Goal: Information Seeking & Learning: Learn about a topic

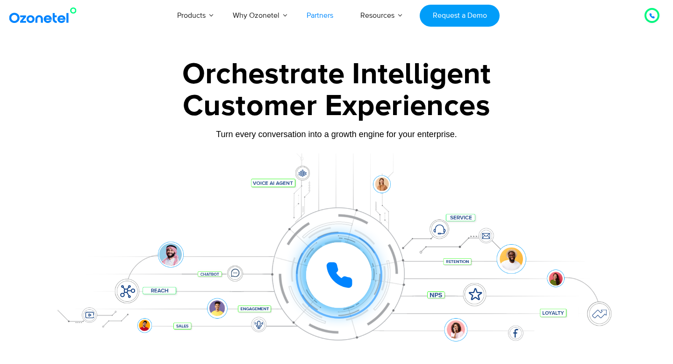
click at [316, 17] on link "Partners" at bounding box center [320, 15] width 54 height 31
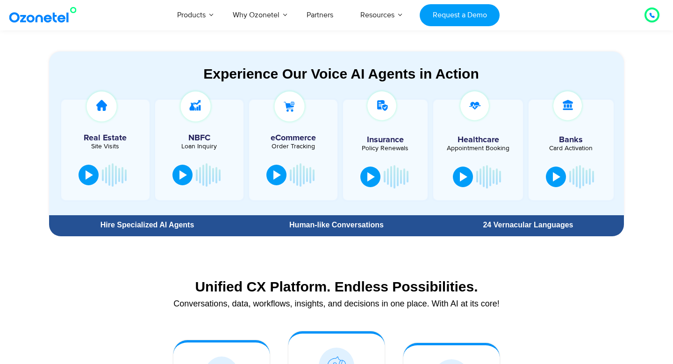
scroll to position [436, 0]
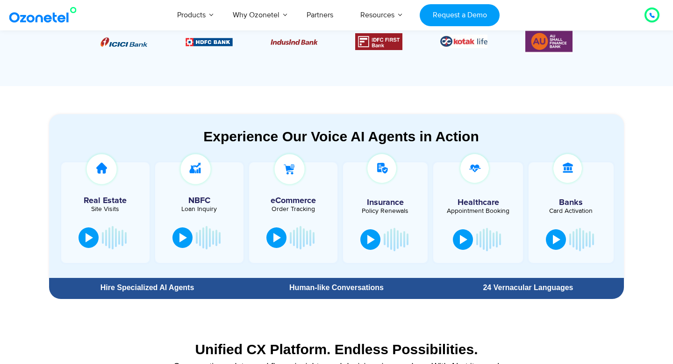
click at [80, 249] on div at bounding box center [105, 237] width 60 height 28
click at [89, 242] on button at bounding box center [89, 236] width 20 height 21
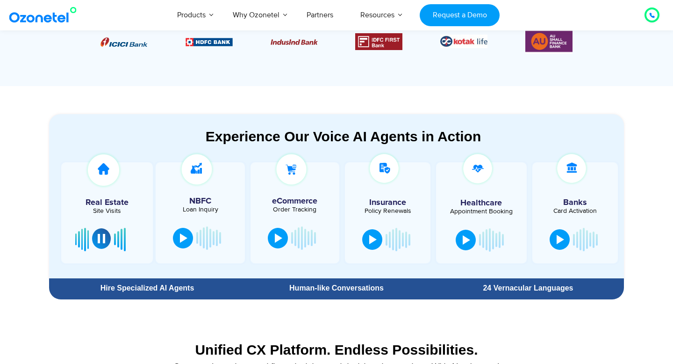
click at [103, 238] on div at bounding box center [101, 238] width 7 height 9
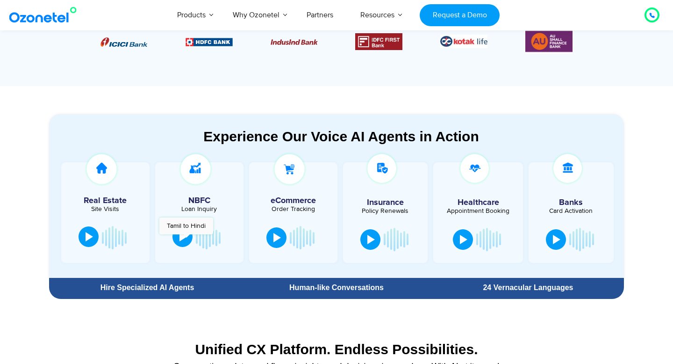
click at [186, 239] on div at bounding box center [183, 236] width 7 height 9
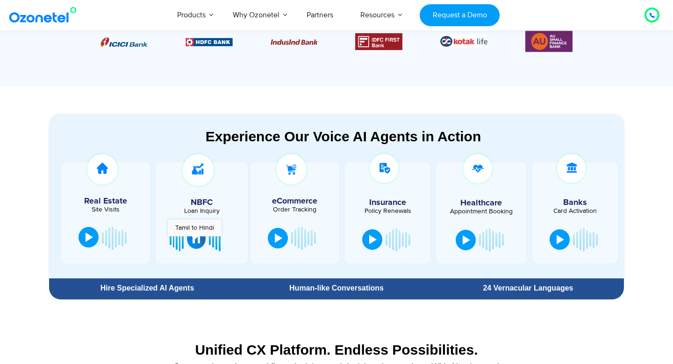
click at [195, 240] on div at bounding box center [196, 238] width 7 height 9
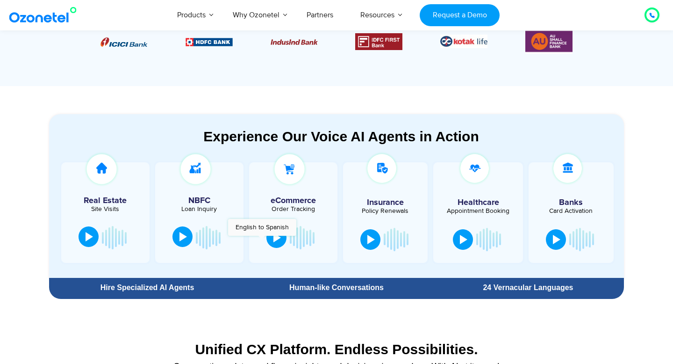
click at [262, 240] on div at bounding box center [293, 237] width 79 height 28
click at [272, 240] on button at bounding box center [276, 236] width 20 height 21
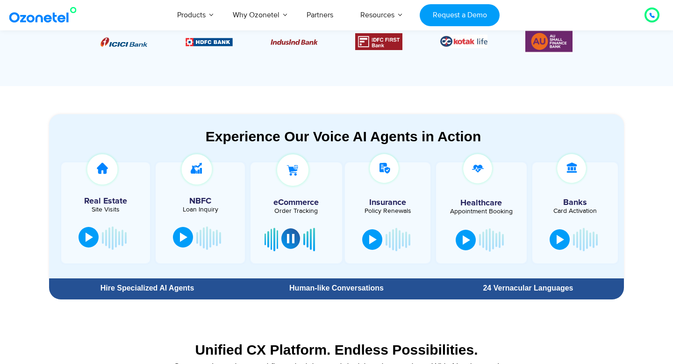
click at [285, 240] on button at bounding box center [290, 238] width 19 height 21
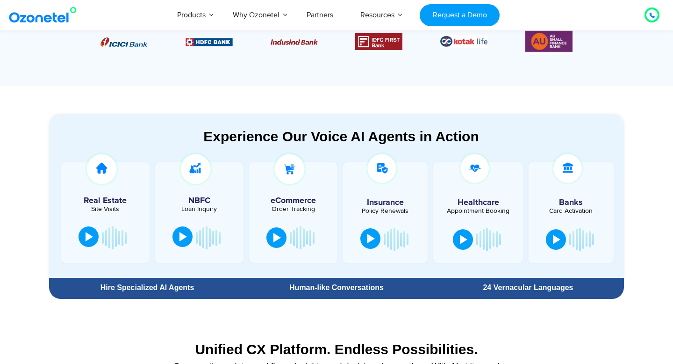
click at [368, 237] on div at bounding box center [370, 238] width 7 height 9
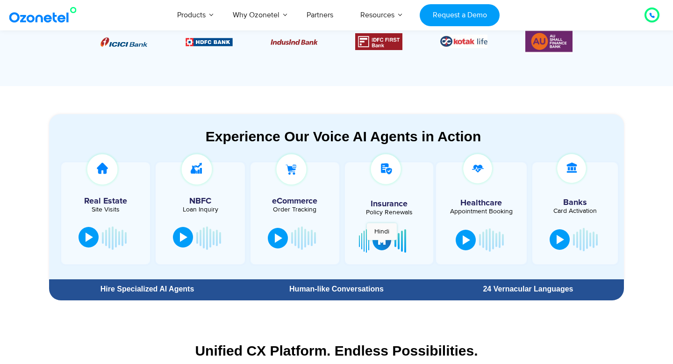
click at [382, 244] on button at bounding box center [382, 240] width 19 height 21
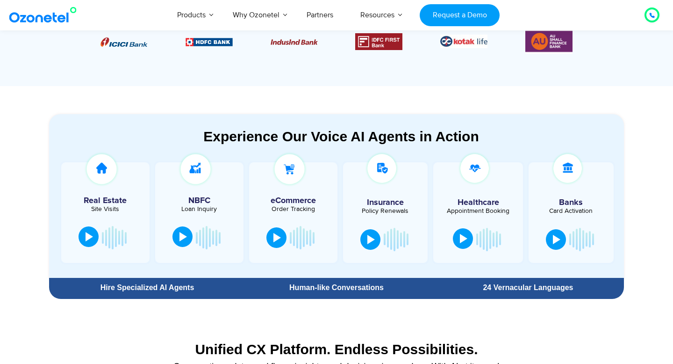
click at [467, 242] on div at bounding box center [463, 238] width 7 height 9
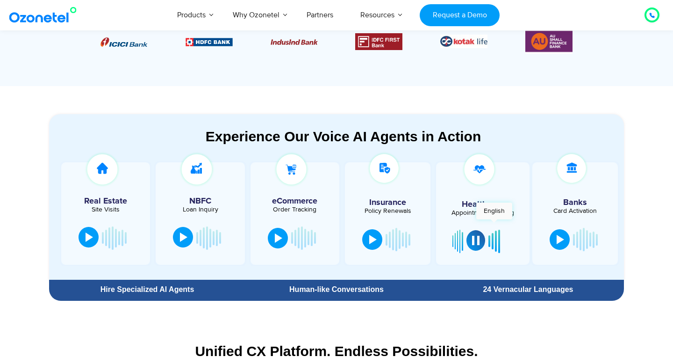
scroll to position [462, 0]
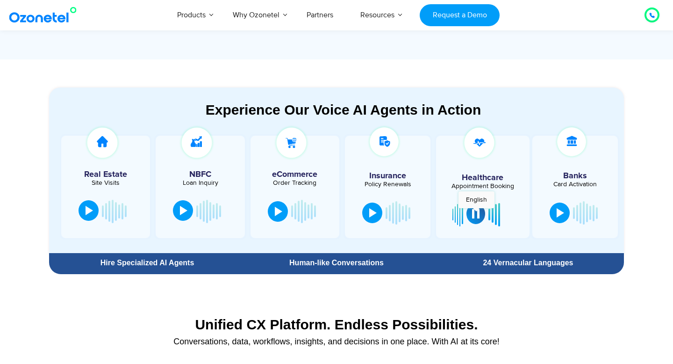
click at [476, 213] on div at bounding box center [475, 213] width 7 height 9
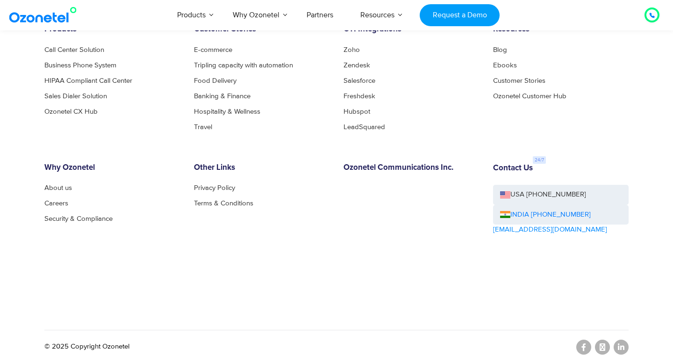
scroll to position [5069, 0]
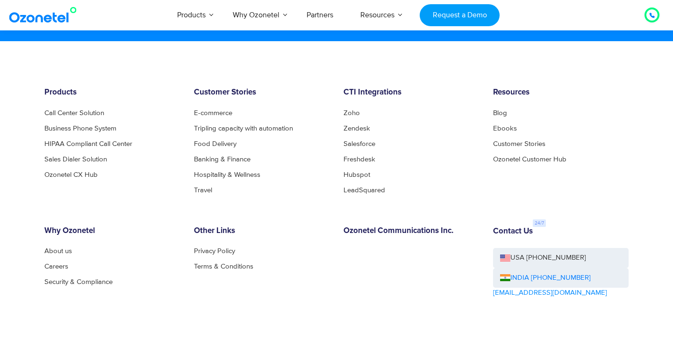
click at [649, 18] on div at bounding box center [652, 14] width 6 height 11
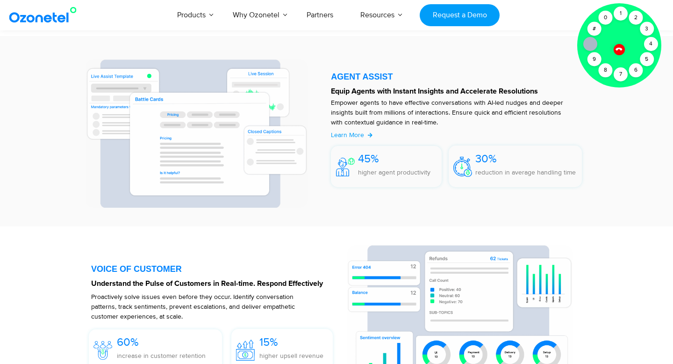
scroll to position [1096, 0]
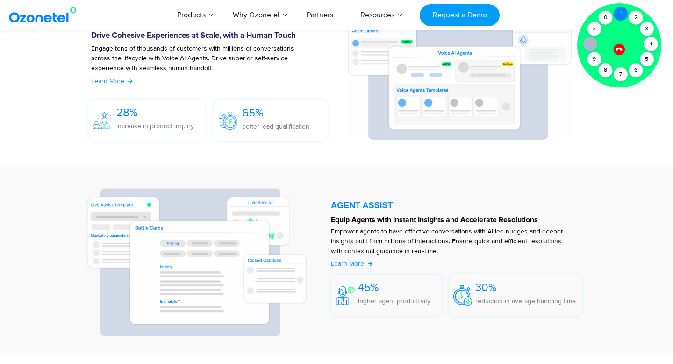
click at [624, 15] on div "1" at bounding box center [621, 14] width 14 height 14
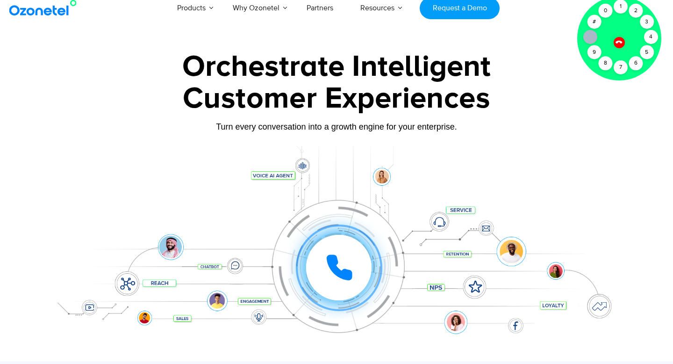
scroll to position [0, 0]
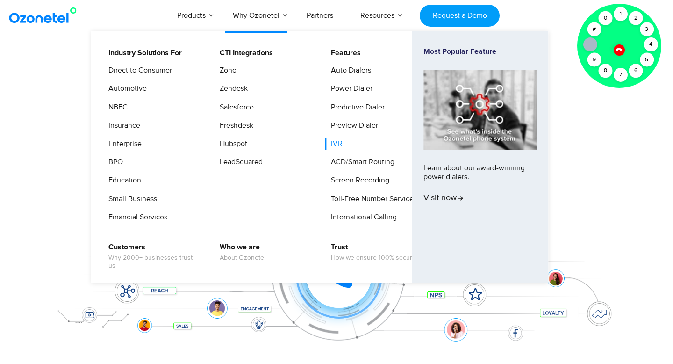
click at [337, 143] on link "IVR" at bounding box center [334, 144] width 19 height 12
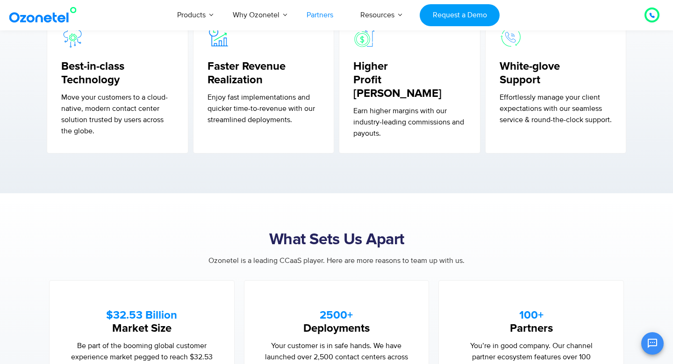
scroll to position [440, 0]
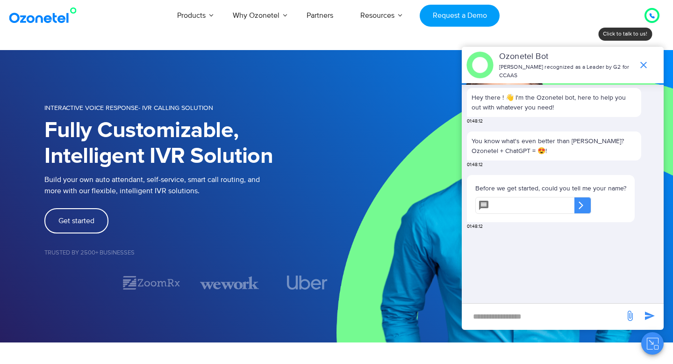
click at [527, 206] on input "text" at bounding box center [533, 205] width 81 height 17
type input "*"
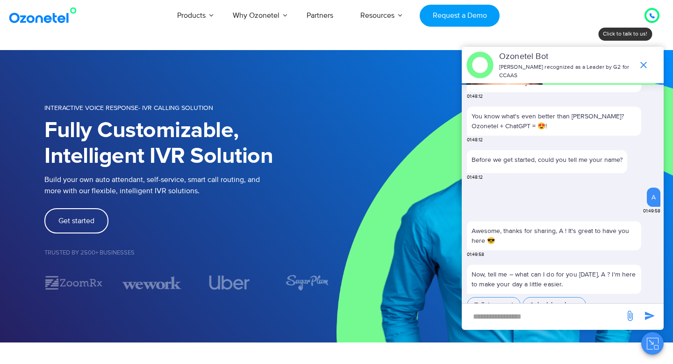
scroll to position [62, 0]
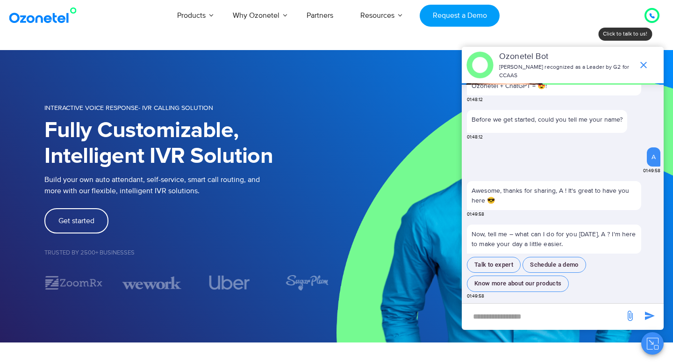
click at [520, 316] on input "new-msg-input" at bounding box center [543, 316] width 153 height 16
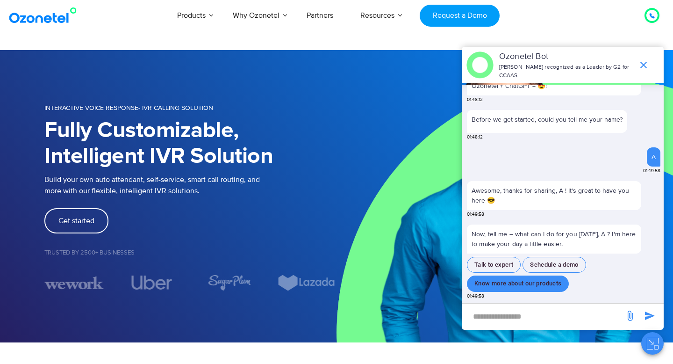
click at [515, 281] on button "Know more about our products" at bounding box center [518, 283] width 102 height 16
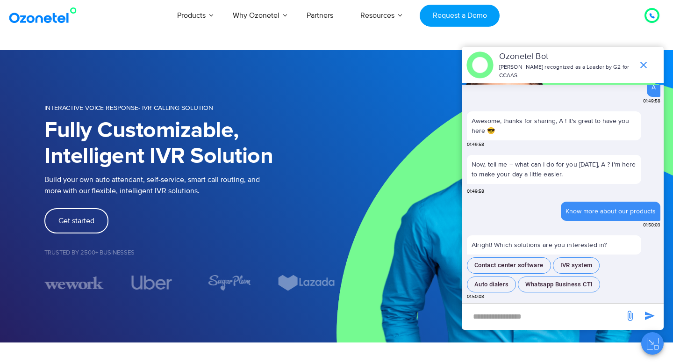
click at [510, 316] on input "new-msg-input" at bounding box center [543, 316] width 153 height 16
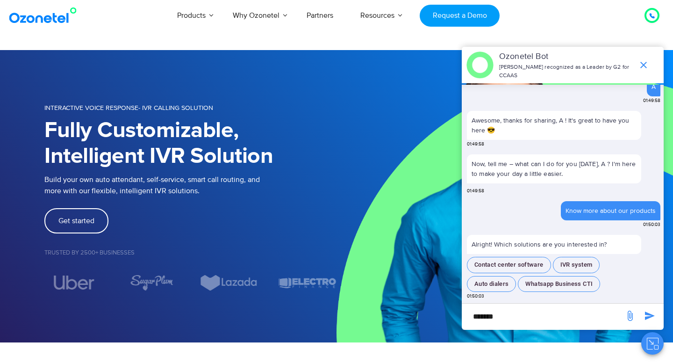
type input "*******"
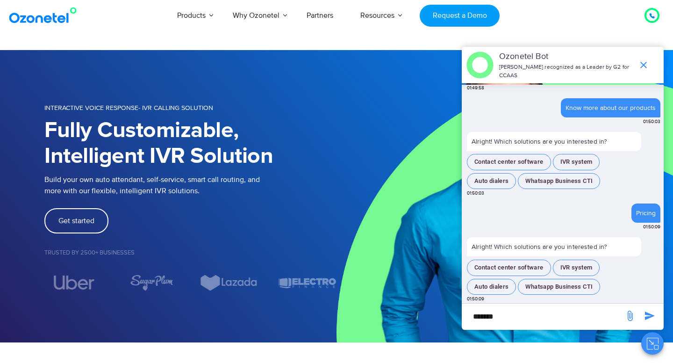
scroll to position [224, 0]
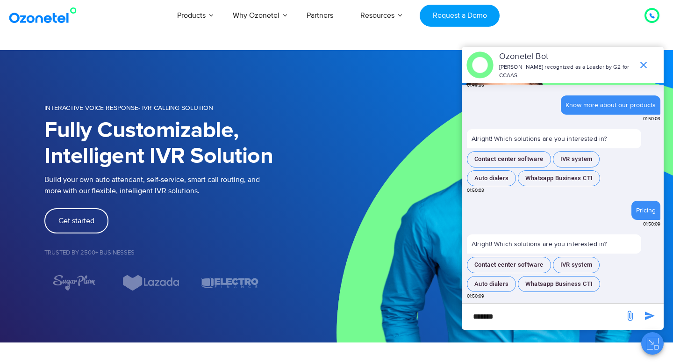
drag, startPoint x: 524, startPoint y: 268, endPoint x: 579, endPoint y: 238, distance: 61.9
click at [578, 232] on div "Now, tell me – what can I do for you today, A ? I'm here to make your day a lit…" at bounding box center [564, 81] width 200 height 443
click at [576, 261] on button "IVR system" at bounding box center [576, 265] width 47 height 16
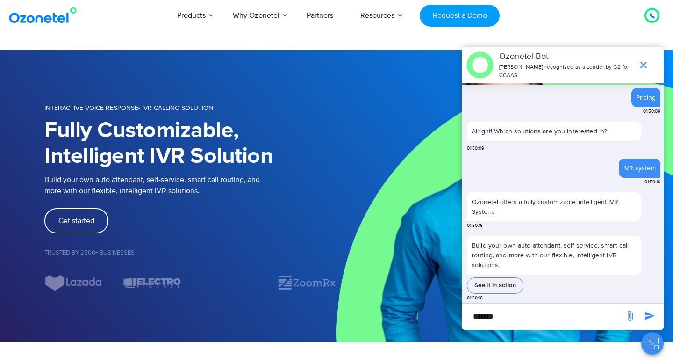
scroll to position [329, 0]
click at [502, 288] on button "See it in action" at bounding box center [495, 284] width 57 height 16
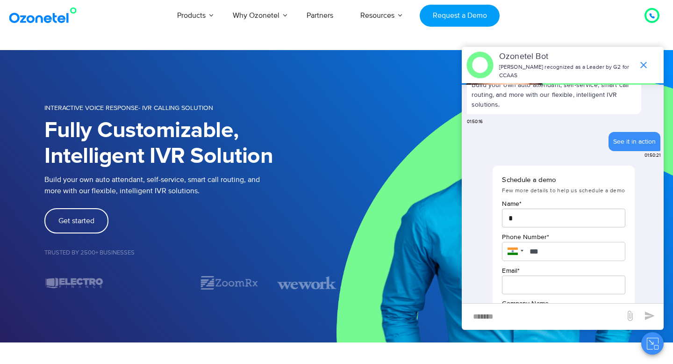
scroll to position [433, 0]
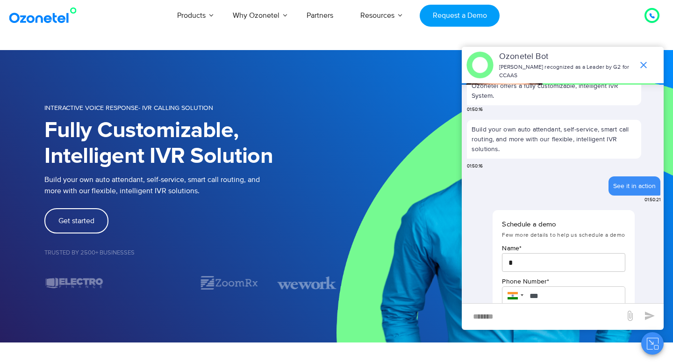
click at [651, 344] on icon "Close chat" at bounding box center [653, 343] width 12 height 12
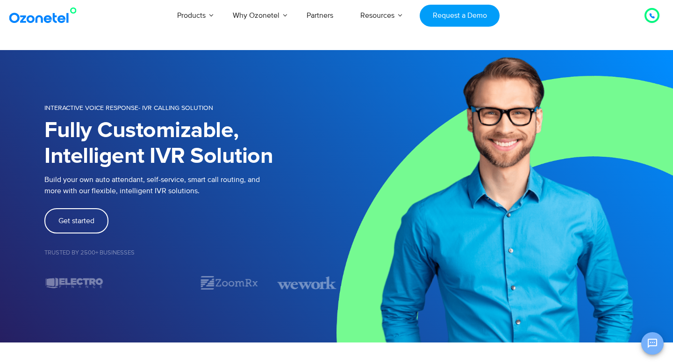
click at [651, 344] on icon "Open chat" at bounding box center [652, 342] width 11 height 11
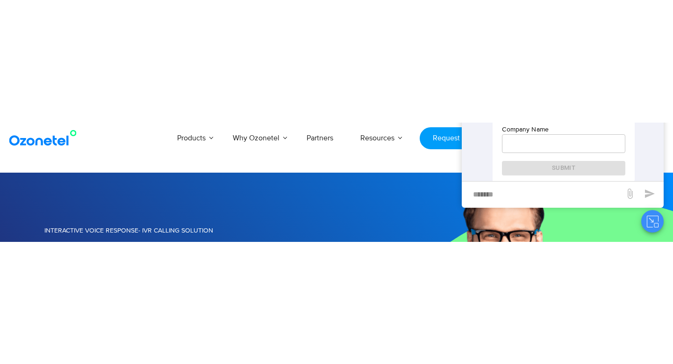
scroll to position [529, 0]
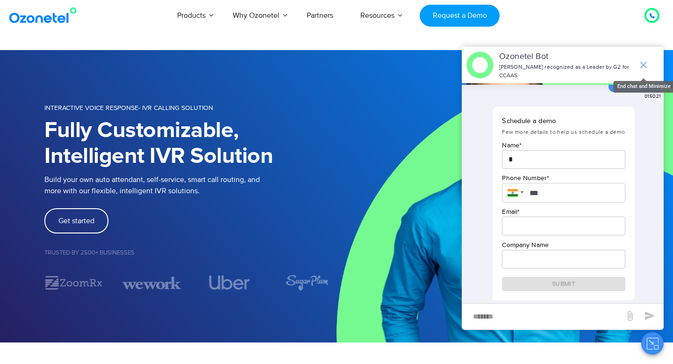
click at [641, 72] on span "end chat or minimize" at bounding box center [643, 65] width 19 height 19
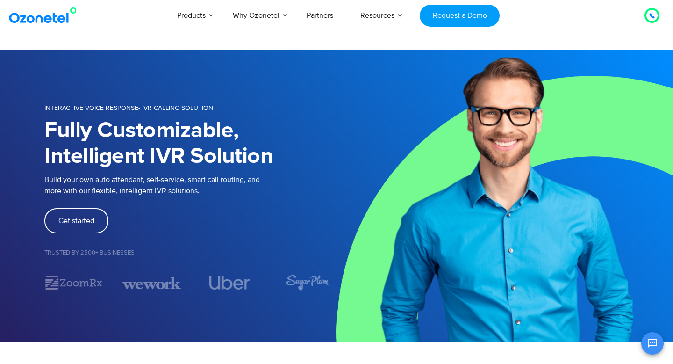
click at [651, 9] on div at bounding box center [652, 15] width 15 height 15
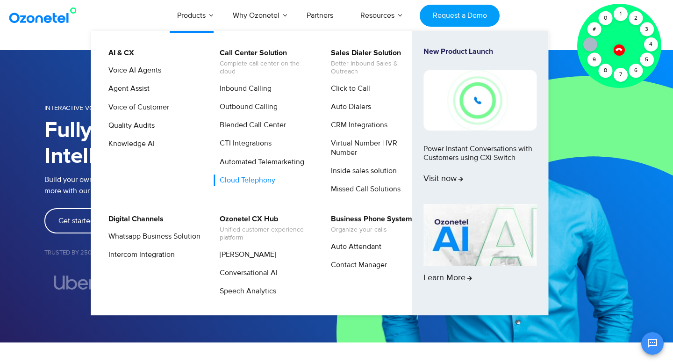
click at [263, 178] on link "Cloud Telephony" at bounding box center [245, 180] width 63 height 12
